Goal: Ask a question: Seek information or help from site administrators or community

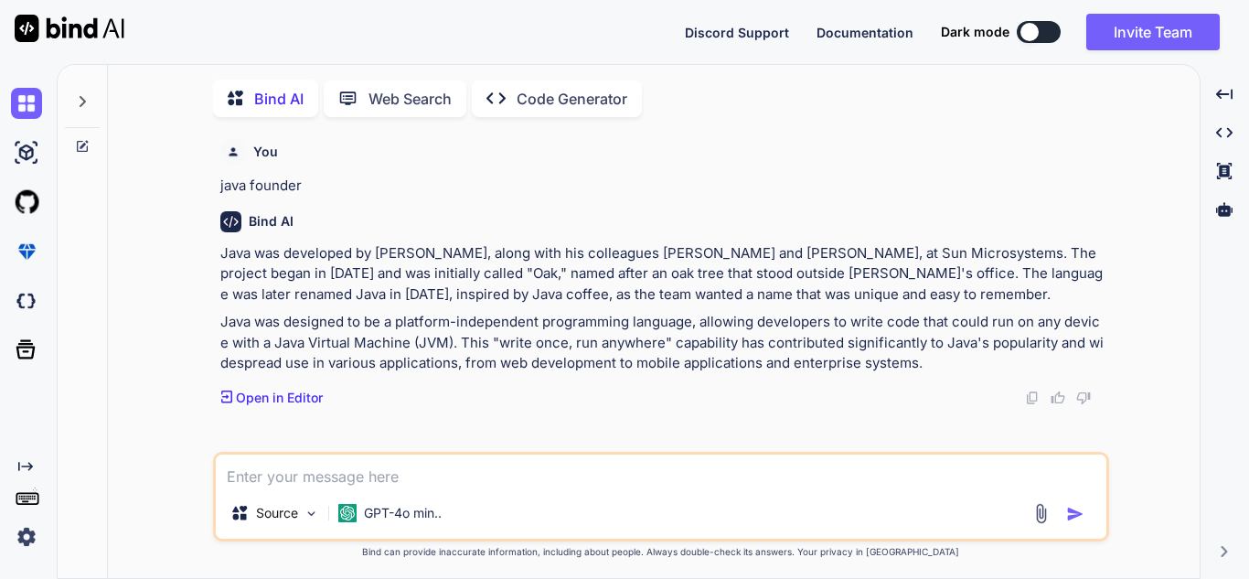
scroll to position [7, 0]
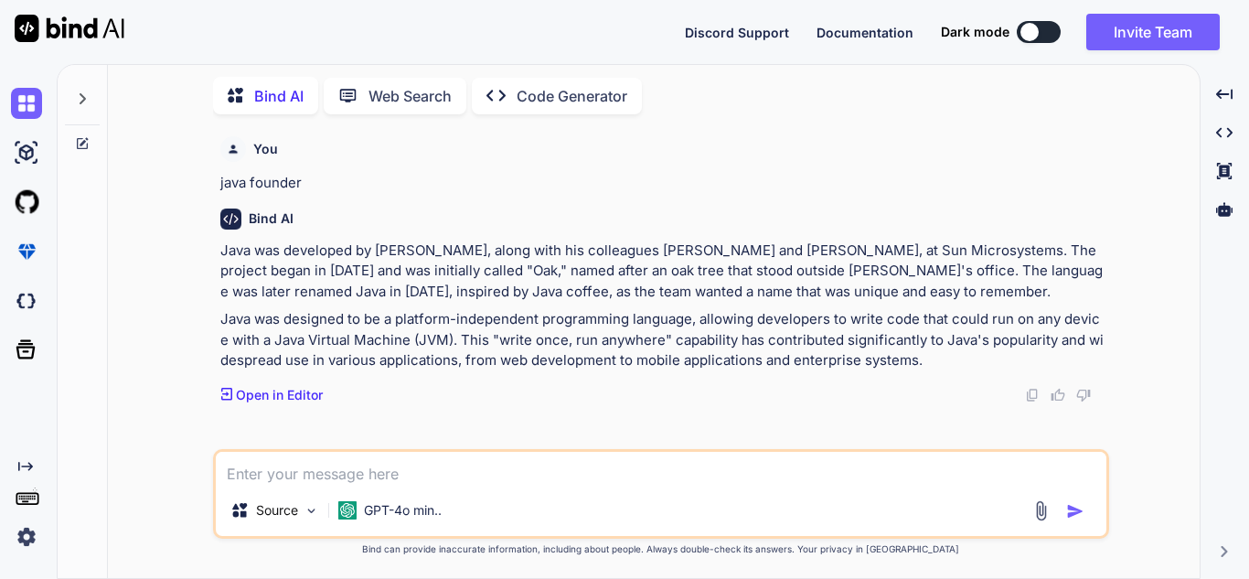
type textarea "* The code is concise and to the point. It uses Spring annotations and framewor…"
type textarea "x"
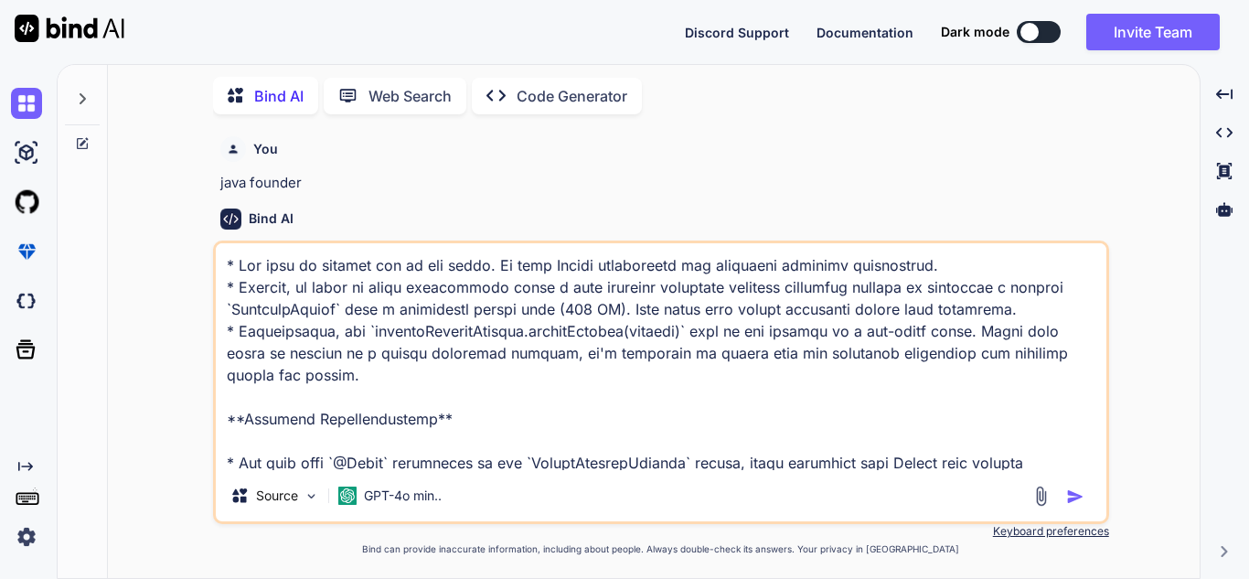
scroll to position [572, 0]
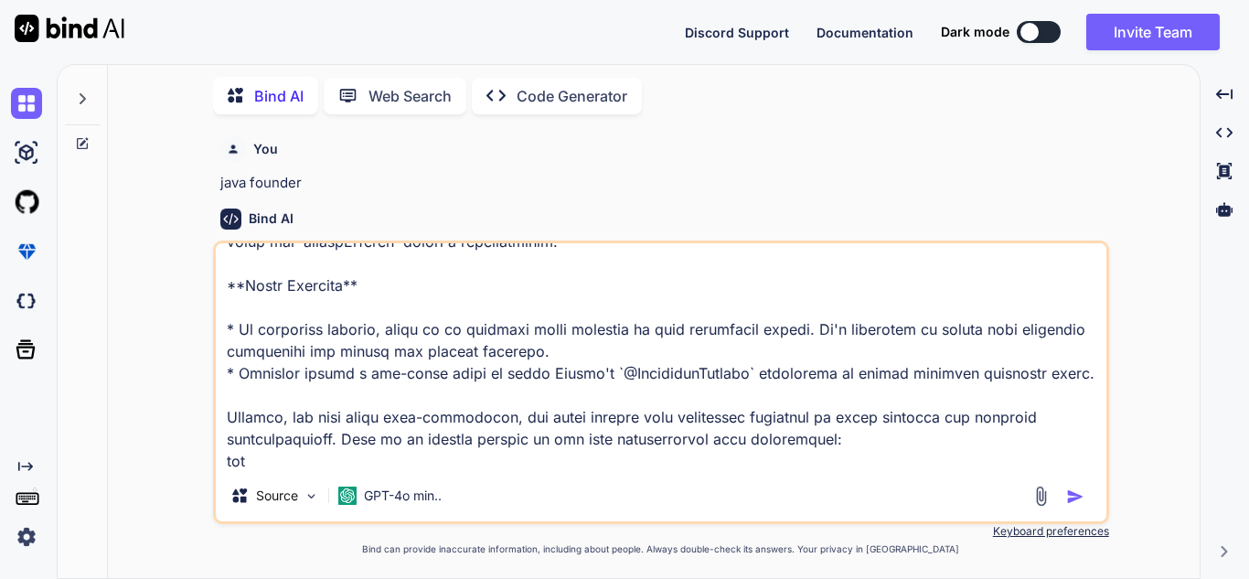
click at [281, 462] on textarea at bounding box center [661, 356] width 890 height 227
paste textarea "**Code Optimization:** 1. The `createUserInquiry` method can be optimized by re…"
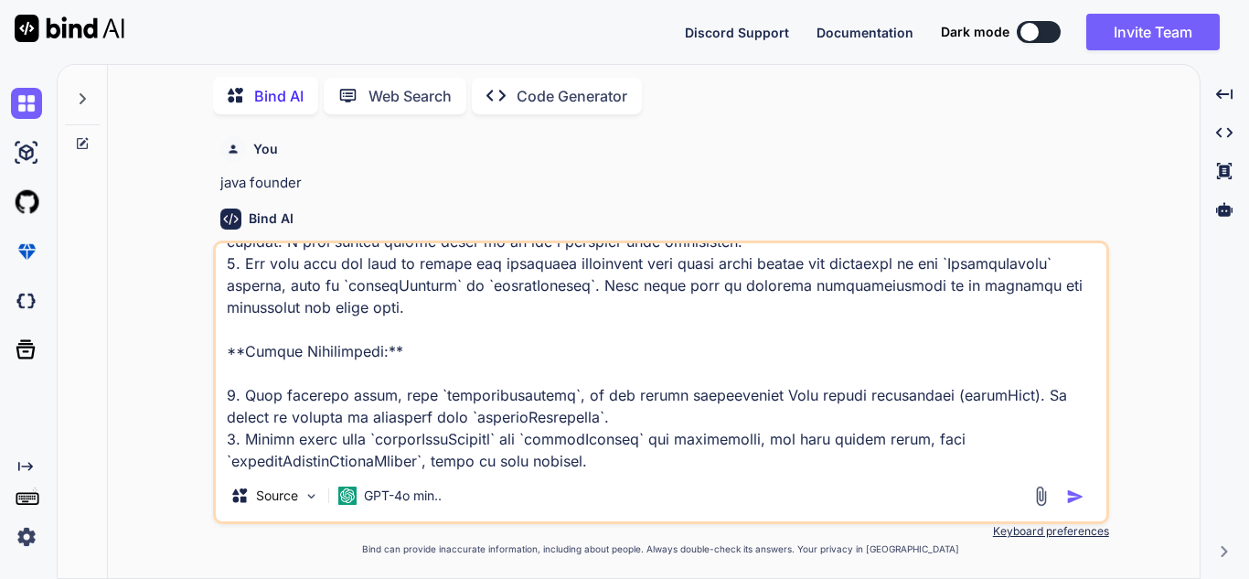
scroll to position [1164, 0]
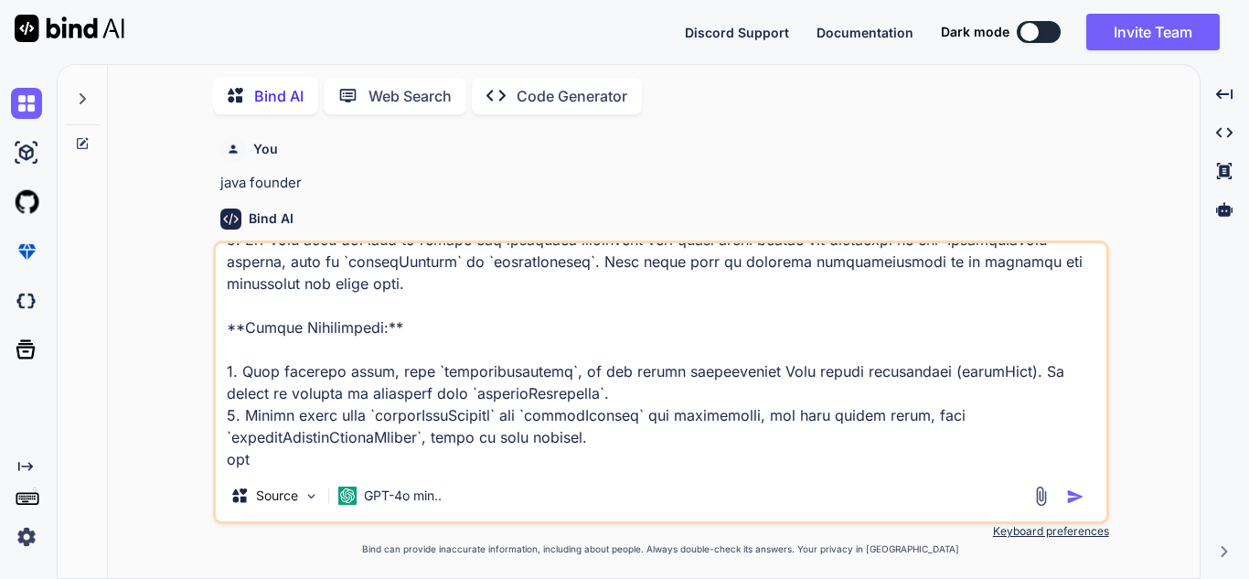
paste textarea "**Code Optimization** * The code is relatively simple and easy to follow. Howev…"
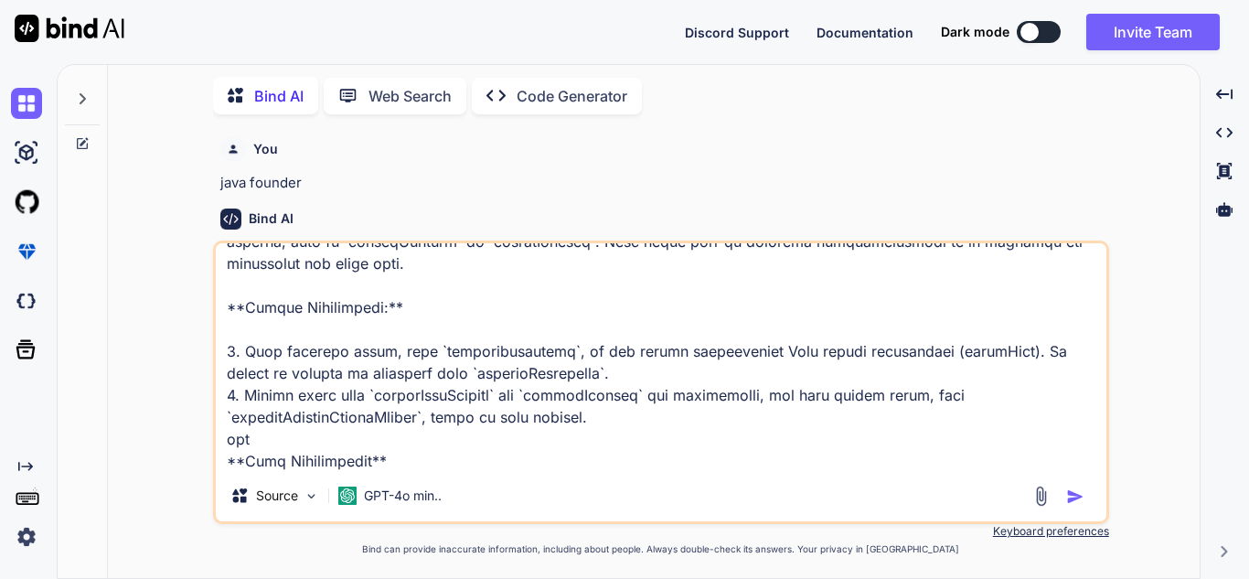
scroll to position [1954, 0]
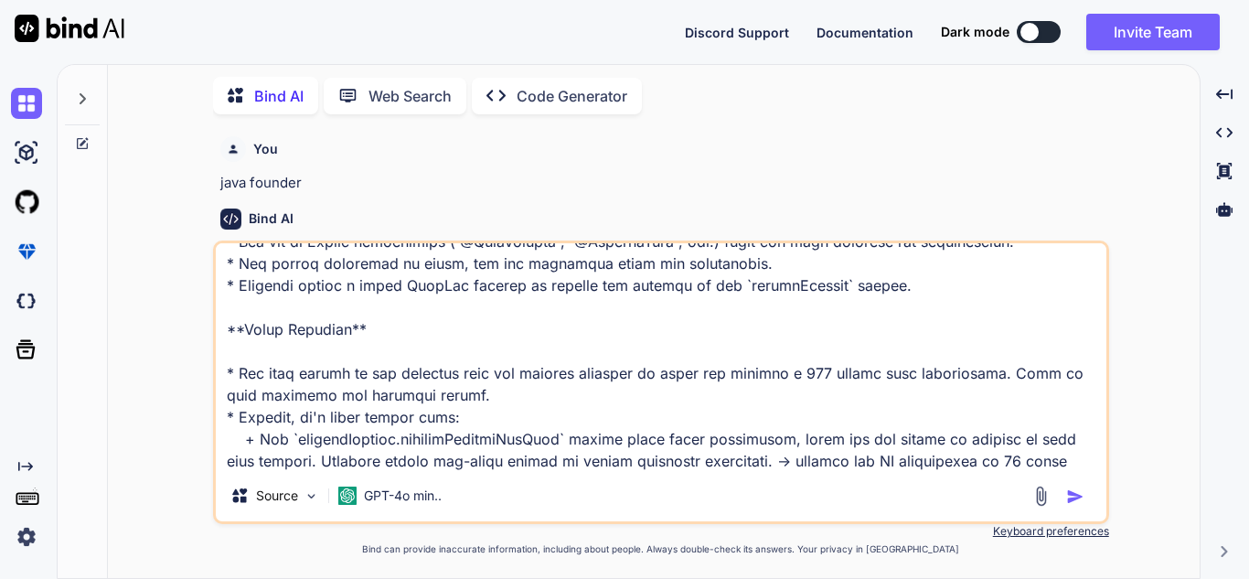
type textarea "* The code is concise and to the point. It uses Spring annotations and framewor…"
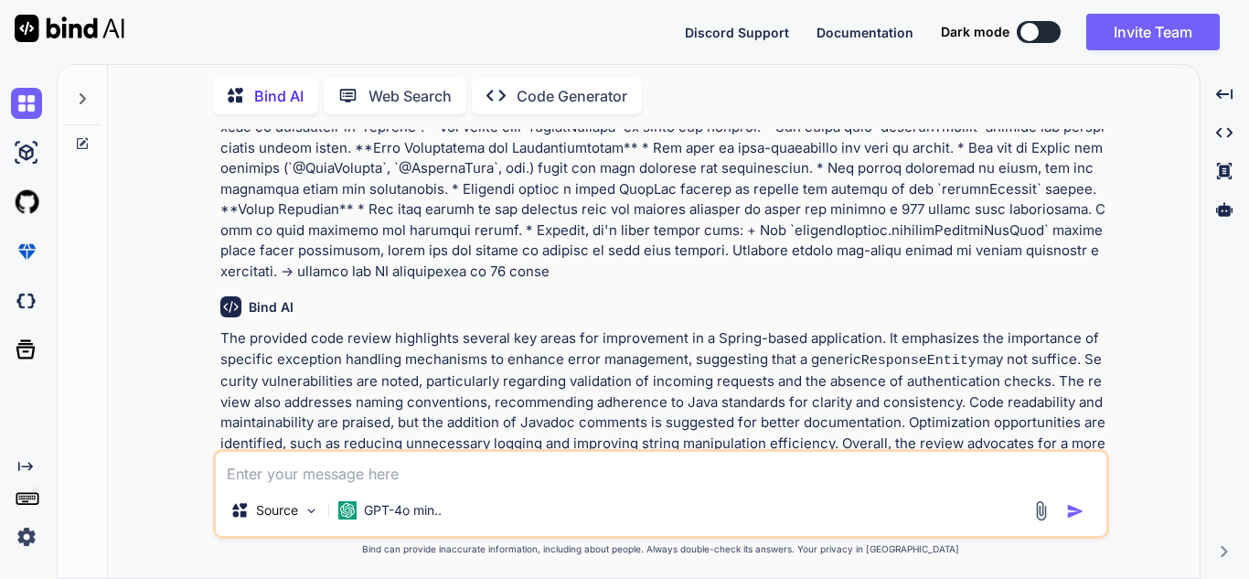
scroll to position [1127, 0]
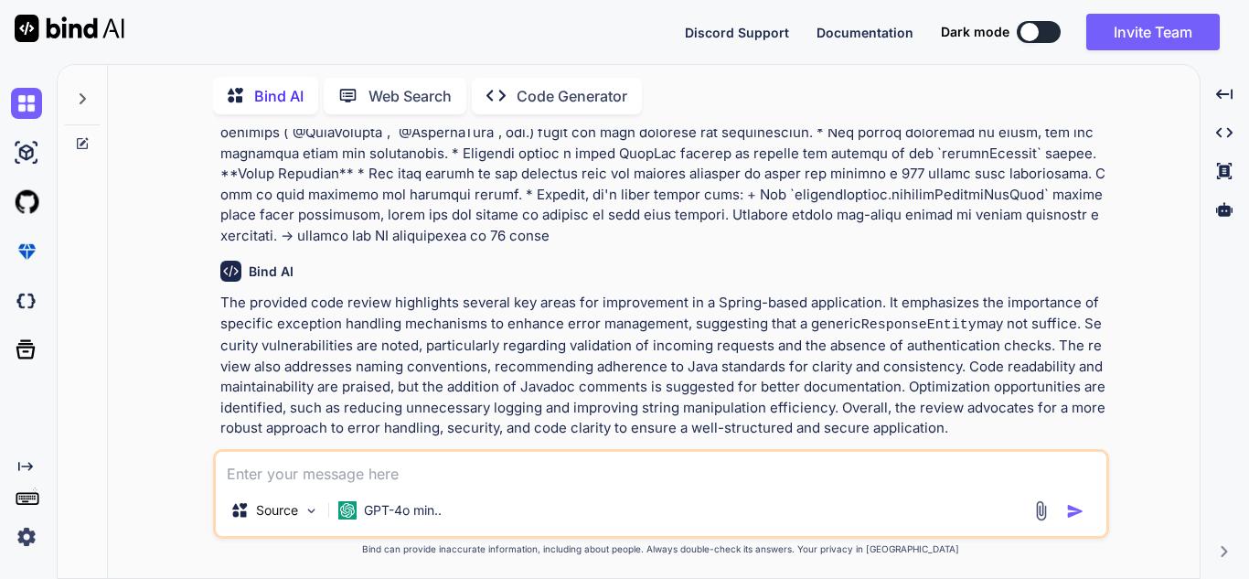
drag, startPoint x: 886, startPoint y: 279, endPoint x: 939, endPoint y: 413, distance: 144.4
click at [939, 413] on p "The provided code review highlights several key areas for improvement in a Spri…" at bounding box center [662, 365] width 885 height 146
copy p "It emphasizes the importance of specific exception handling mechanisms to enhan…"
click at [349, 471] on textarea at bounding box center [661, 468] width 890 height 33
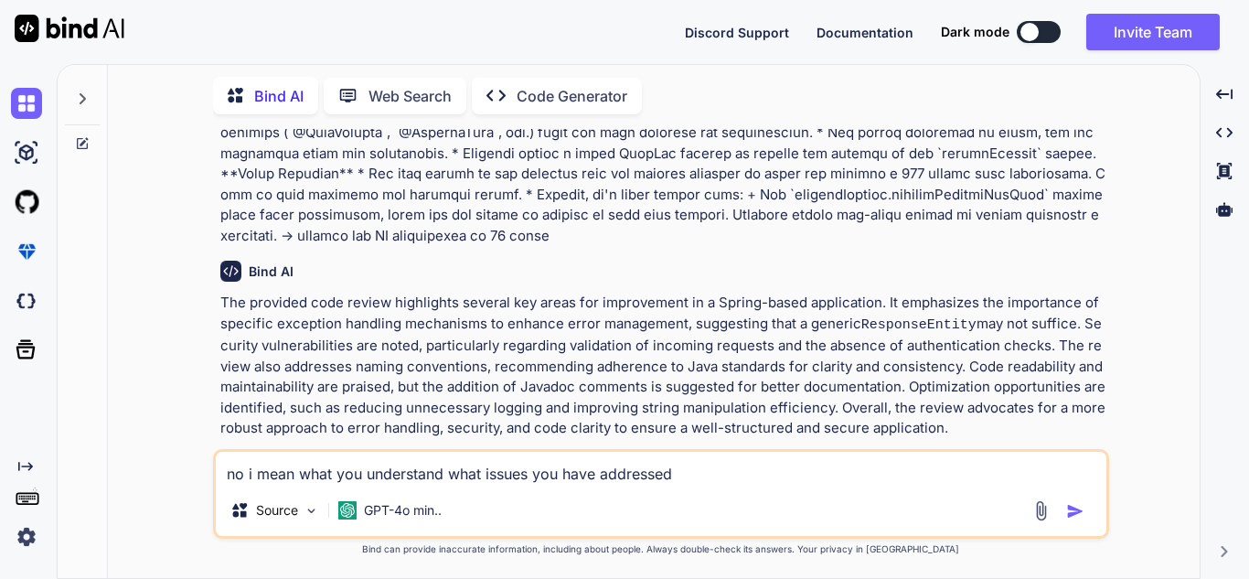
type textarea "no i mean what you understand what issues you have addressed"
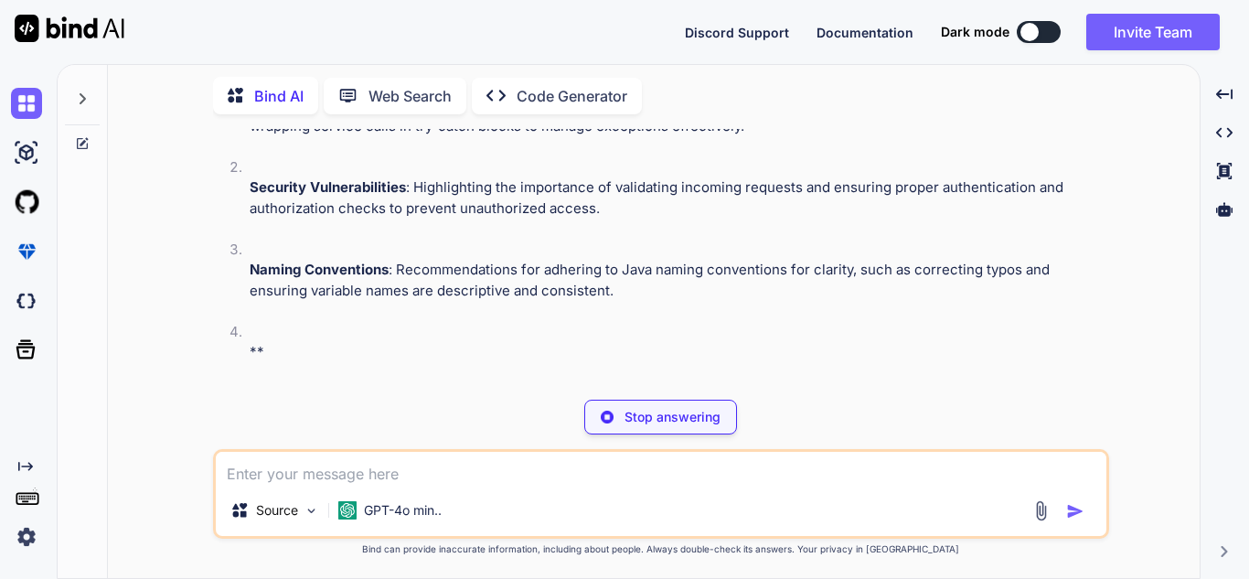
scroll to position [1668, 0]
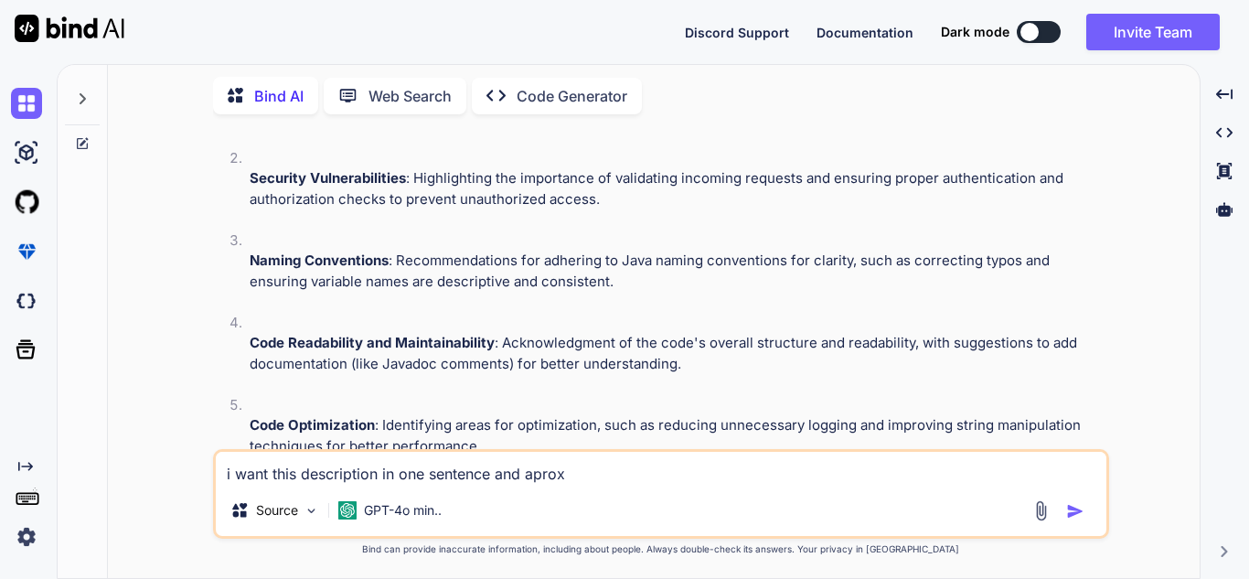
click at [413, 464] on textarea "i want this description in one sentence and aprox" at bounding box center [661, 468] width 890 height 33
click at [410, 478] on textarea "i want this description in one sentence and aprox" at bounding box center [661, 468] width 890 height 33
click at [565, 474] on textarea "i want this description in a sentence and aprox" at bounding box center [661, 468] width 890 height 33
type textarea "i want this description in a sentence and aproxx 10 lines"
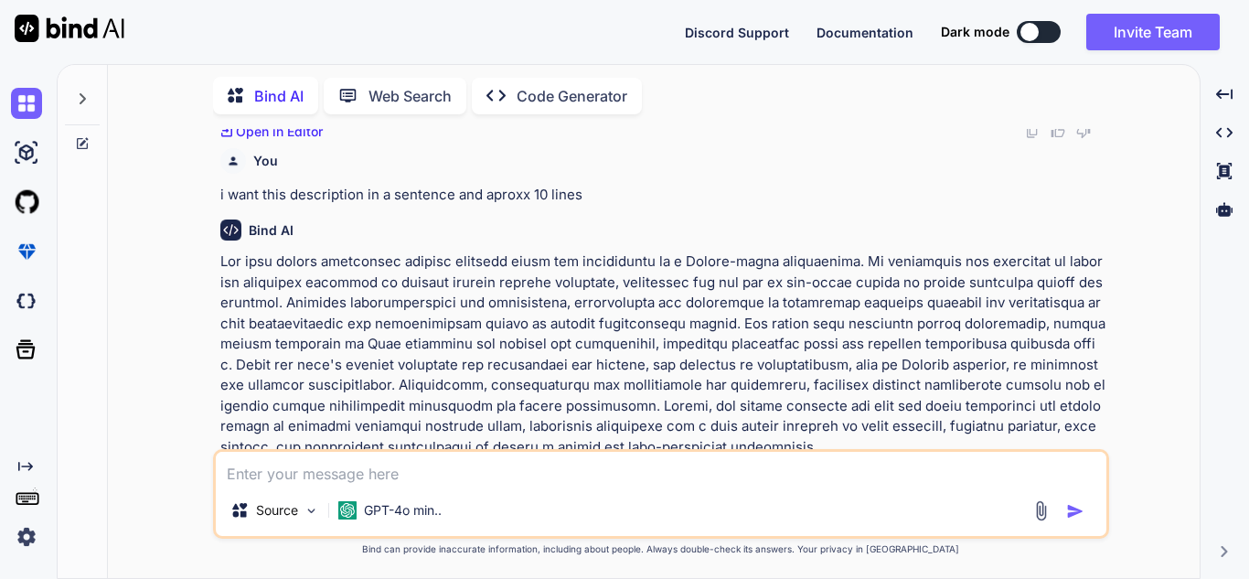
scroll to position [2187, 0]
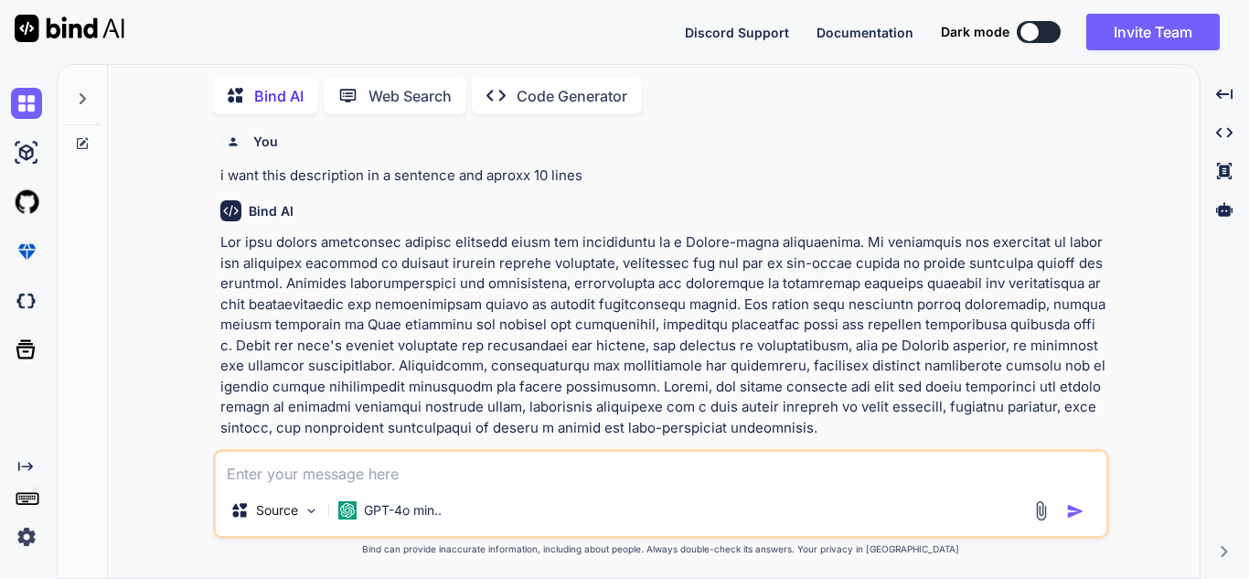
click at [839, 232] on p at bounding box center [662, 335] width 885 height 206
click at [843, 232] on p at bounding box center [662, 335] width 885 height 206
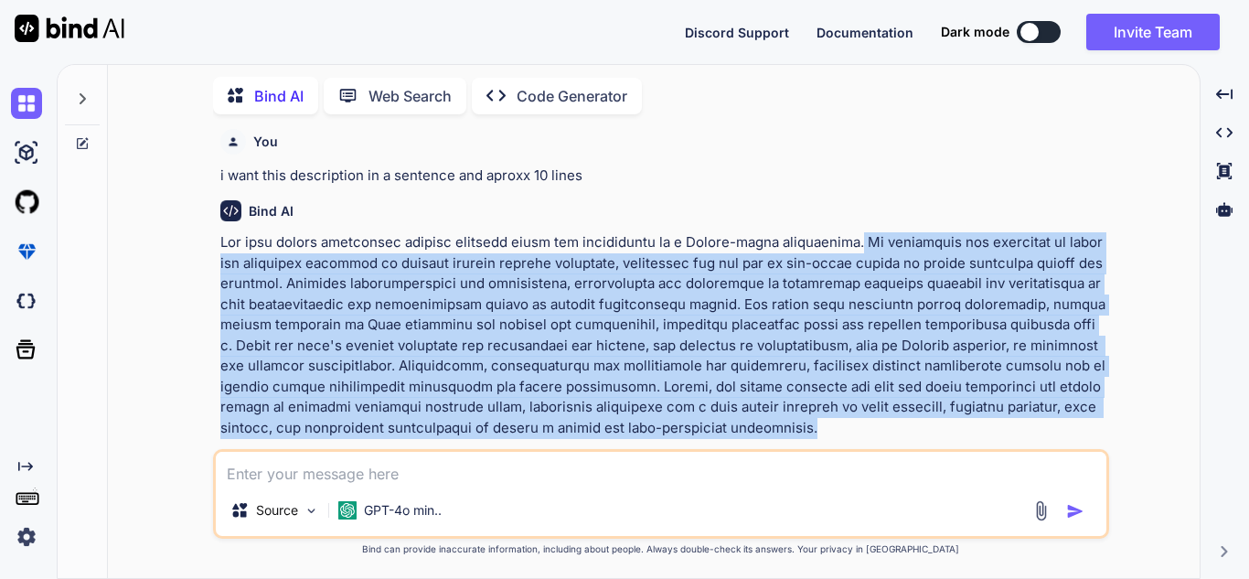
drag, startPoint x: 837, startPoint y: 218, endPoint x: 611, endPoint y: 397, distance: 288.3
click at [611, 397] on p at bounding box center [662, 335] width 885 height 206
copy p "It emphasizes the necessity of specific exception handling to replace generic s…"
